Goal: Transaction & Acquisition: Purchase product/service

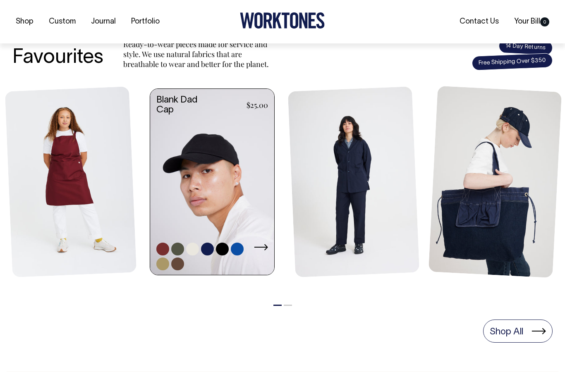
scroll to position [330, 0]
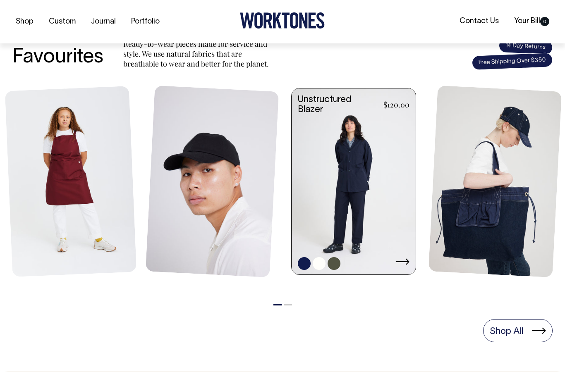
click at [342, 152] on link at bounding box center [354, 182] width 124 height 188
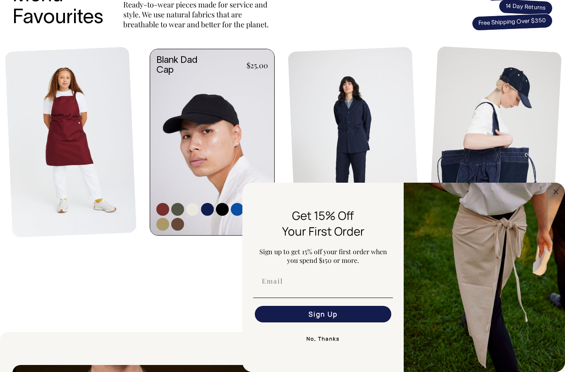
scroll to position [369, 0]
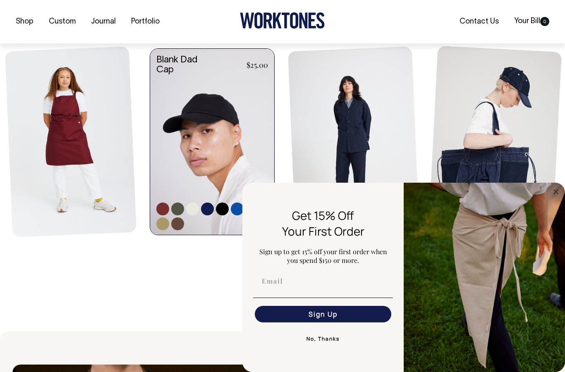
click at [207, 163] on link at bounding box center [212, 143] width 124 height 188
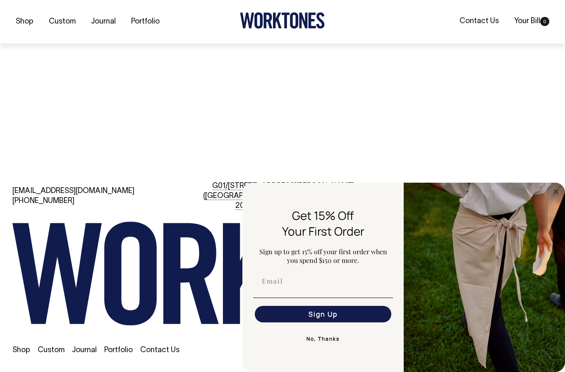
scroll to position [1786, 0]
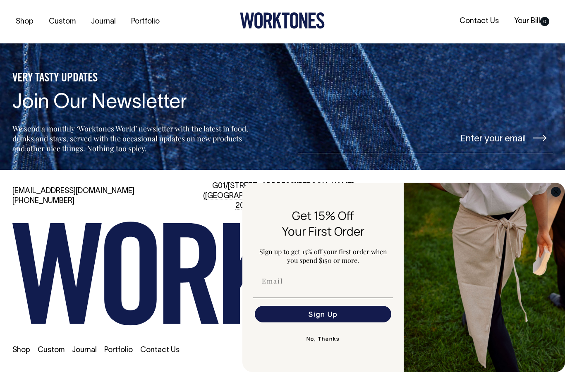
click at [558, 196] on circle "Close dialog" at bounding box center [556, 192] width 10 height 10
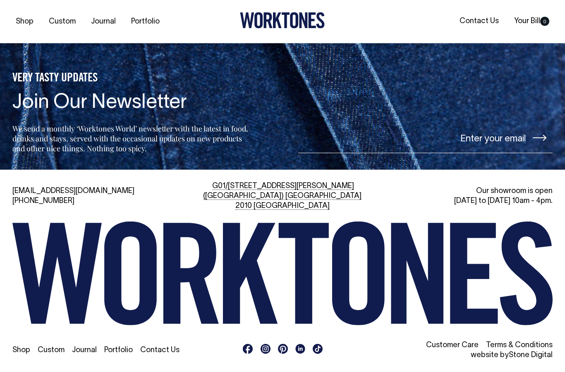
scroll to position [1800, 0]
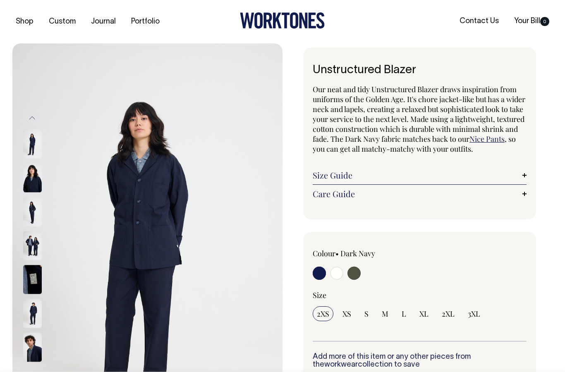
click at [38, 253] on img at bounding box center [32, 246] width 19 height 29
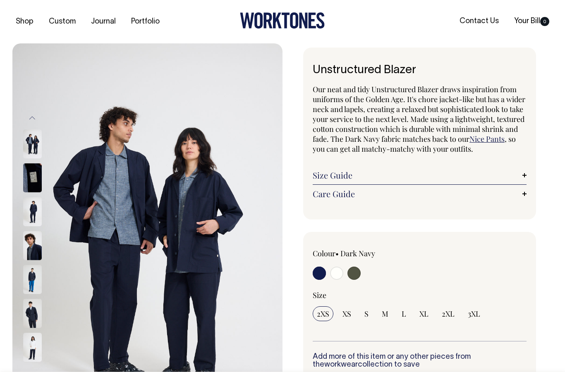
click at [341, 270] on input "radio" at bounding box center [336, 273] width 13 height 13
radio input "true"
select select "Off-White"
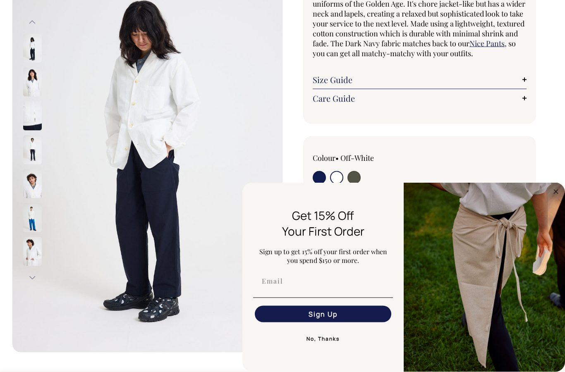
scroll to position [96, 0]
click at [559, 196] on circle "Close dialog" at bounding box center [556, 192] width 10 height 10
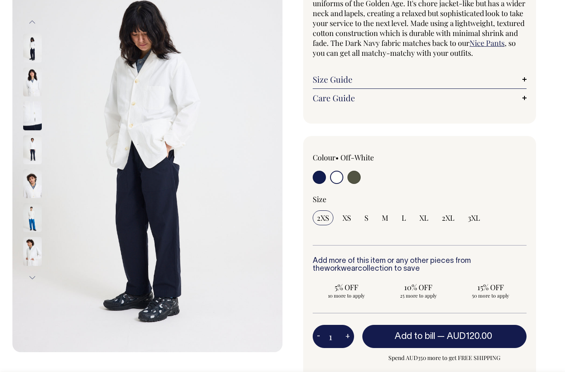
scroll to position [103, 0]
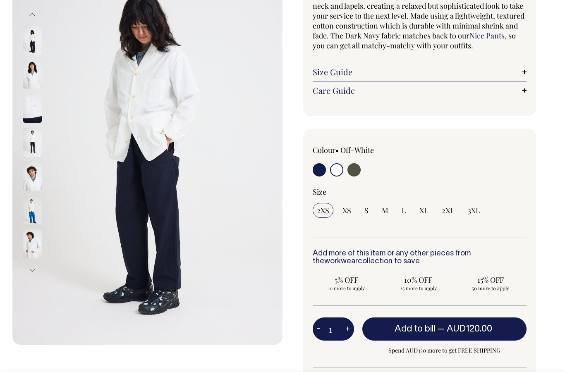
click at [31, 145] on img at bounding box center [32, 142] width 19 height 29
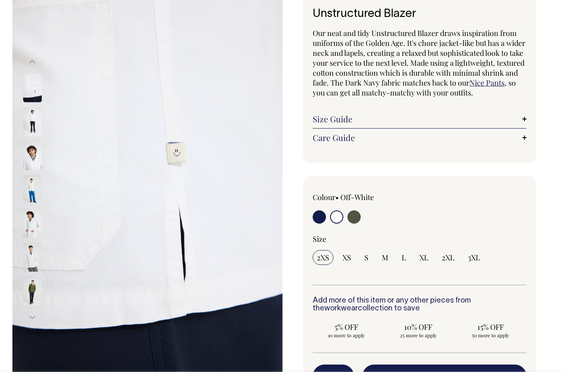
scroll to position [56, 0]
